Goal: Task Accomplishment & Management: Manage account settings

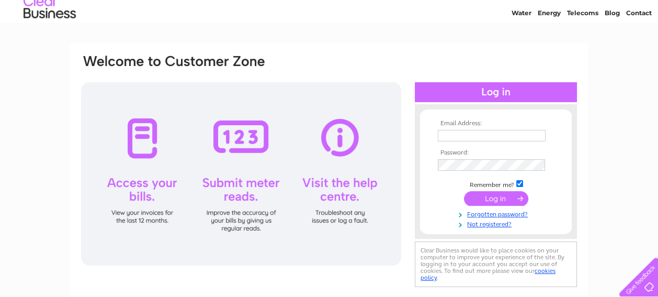
scroll to position [52, 0]
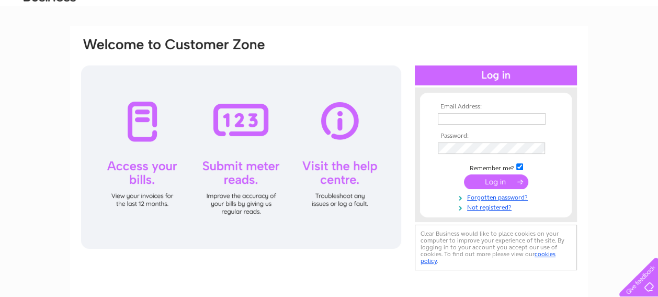
type input "[PERSON_NAME][EMAIL_ADDRESS][DOMAIN_NAME]"
click at [497, 180] on input "submit" at bounding box center [496, 181] width 64 height 15
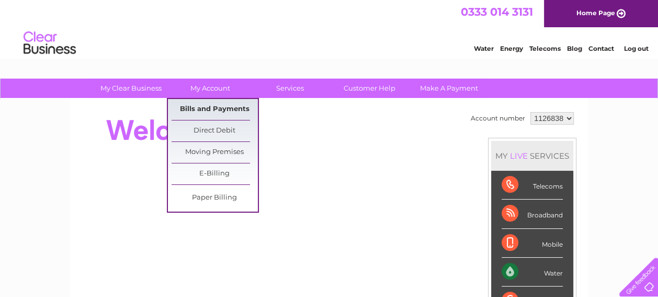
click at [218, 107] on link "Bills and Payments" at bounding box center [215, 109] width 86 height 21
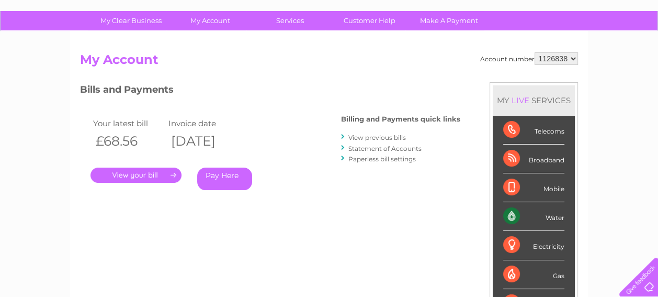
scroll to position [52, 0]
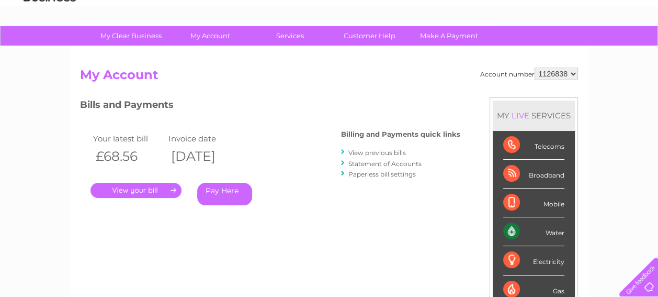
click at [134, 187] on link "." at bounding box center [136, 190] width 91 height 15
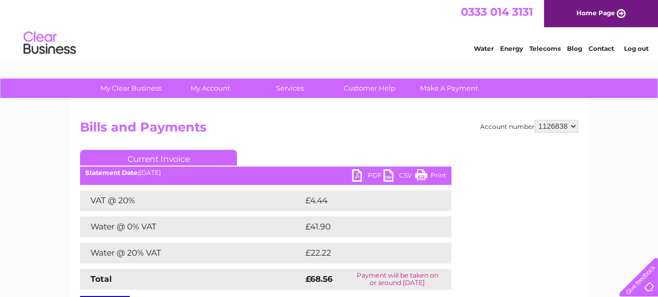
click at [374, 173] on link "PDF" at bounding box center [367, 176] width 31 height 15
